Goal: Navigation & Orientation: Find specific page/section

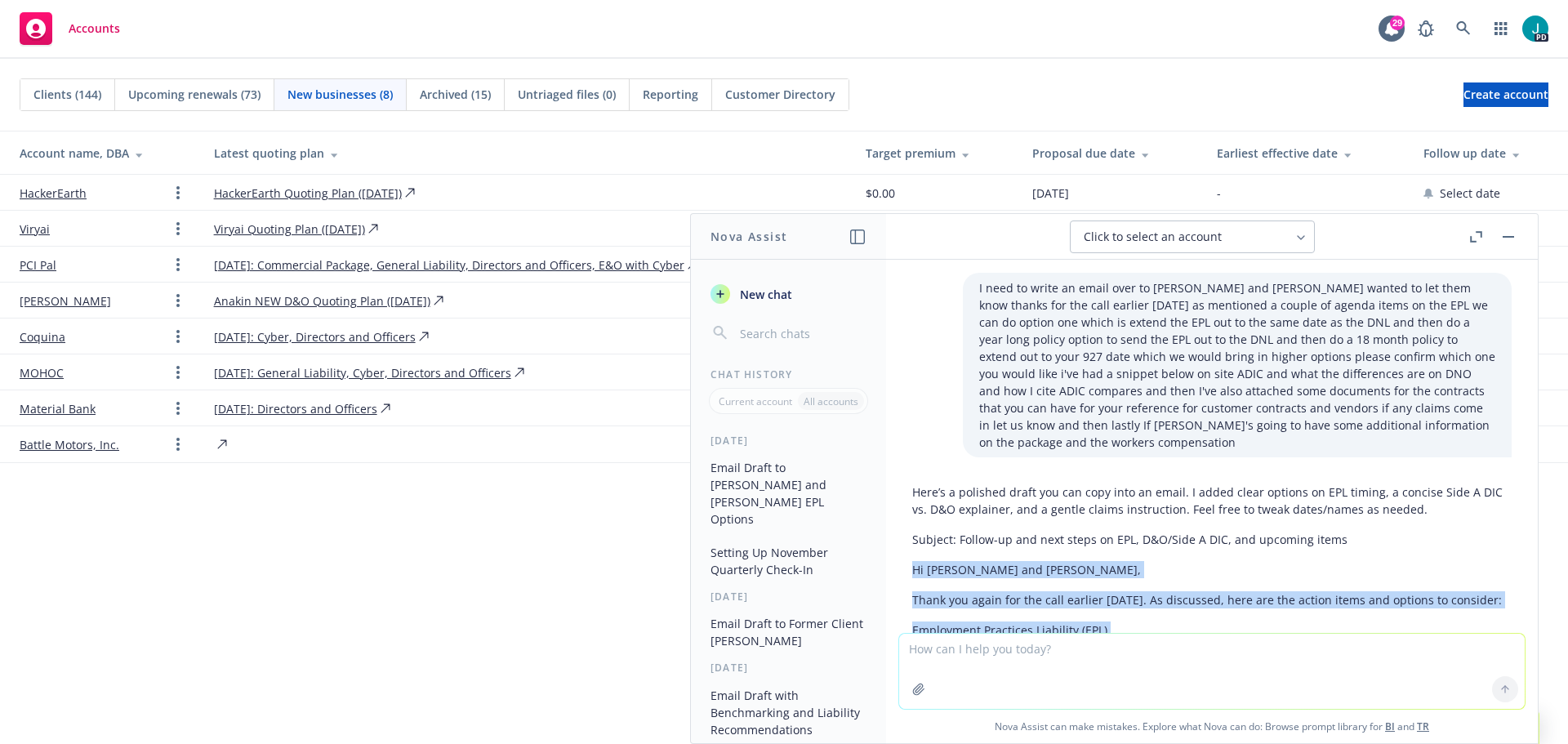
click at [1503, 241] on button "button" at bounding box center [1508, 236] width 20 height 20
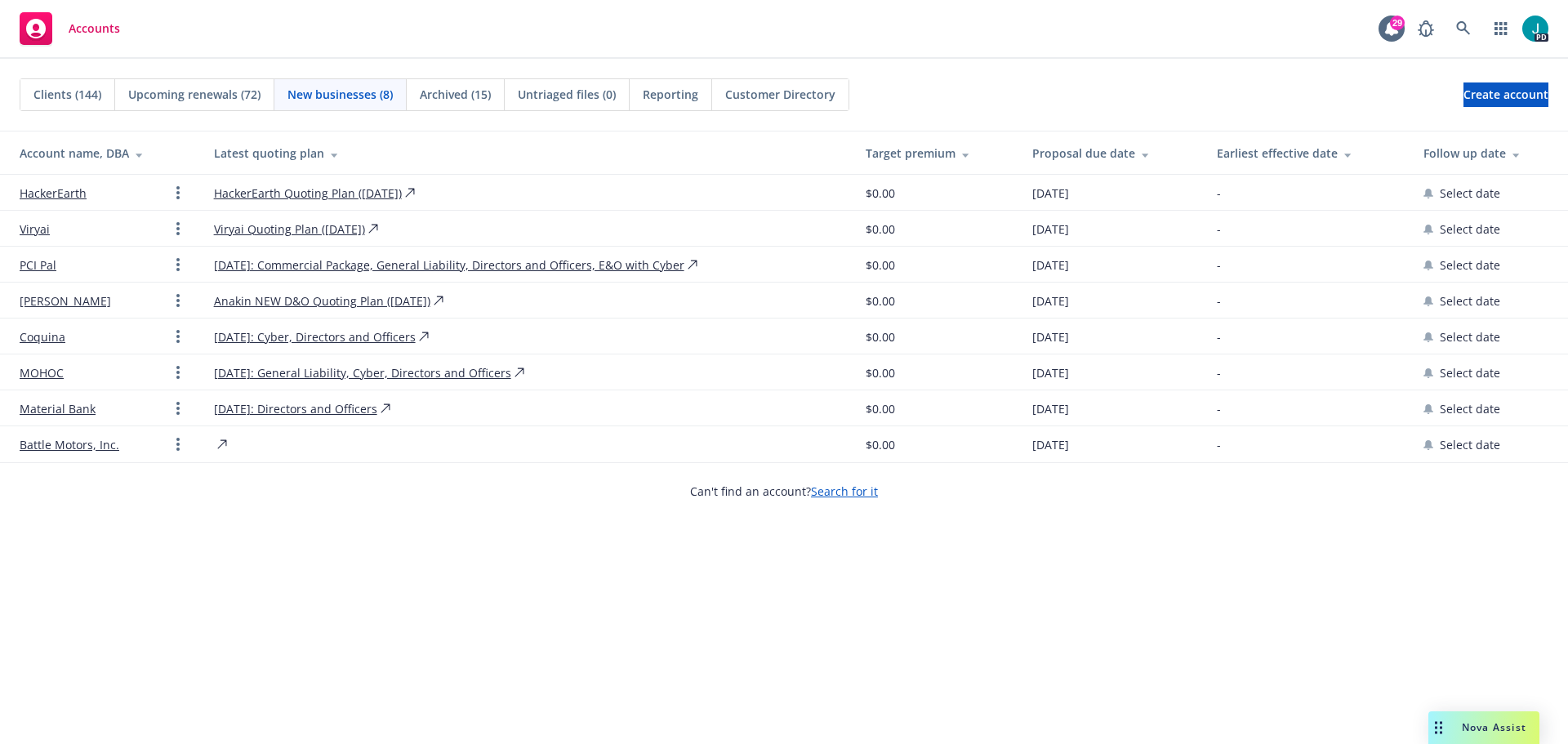
click at [225, 551] on div "Clients (144) Upcoming renewals (72) New businesses (8) Archived (15) Untriaged…" at bounding box center [784, 401] width 1568 height 685
